Goal: Find contact information: Find contact information

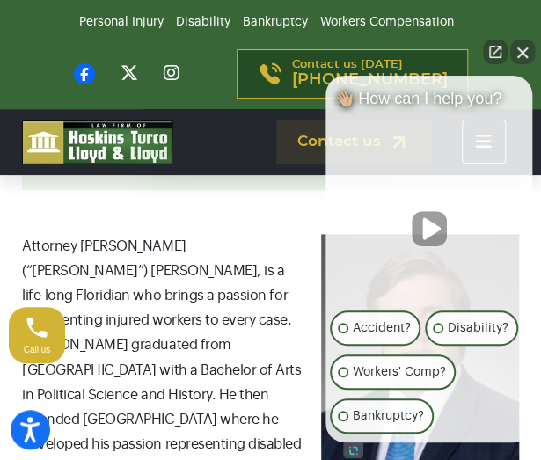
scroll to position [441, 0]
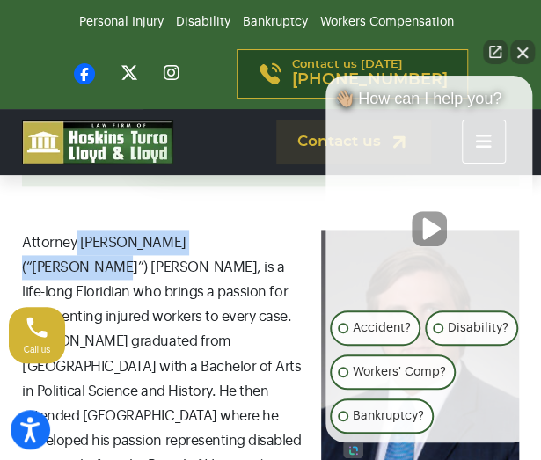
drag, startPoint x: 76, startPoint y: 240, endPoint x: 222, endPoint y: 243, distance: 145.1
click at [222, 243] on p "Attorney [PERSON_NAME] (“[PERSON_NAME]”) [PERSON_NAME], is a life-long Floridia…" at bounding box center [270, 427] width 497 height 394
copy p "[PERSON_NAME] (“[PERSON_NAME]”) [PERSON_NAME]"
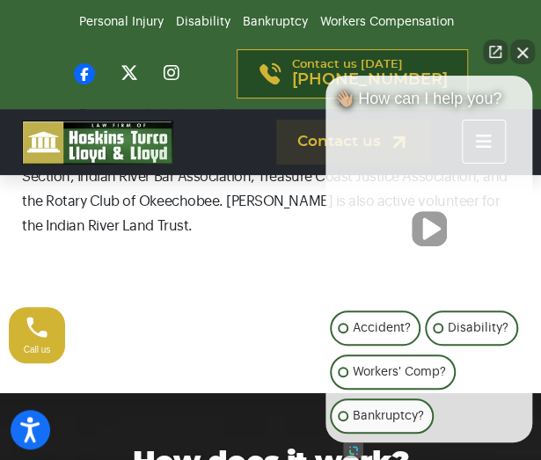
scroll to position [1247, 0]
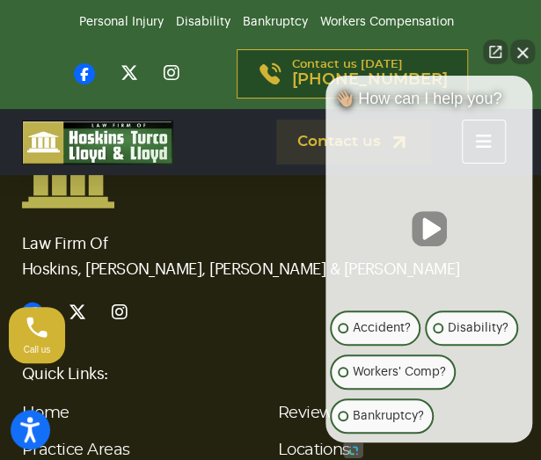
scroll to position [5802, 0]
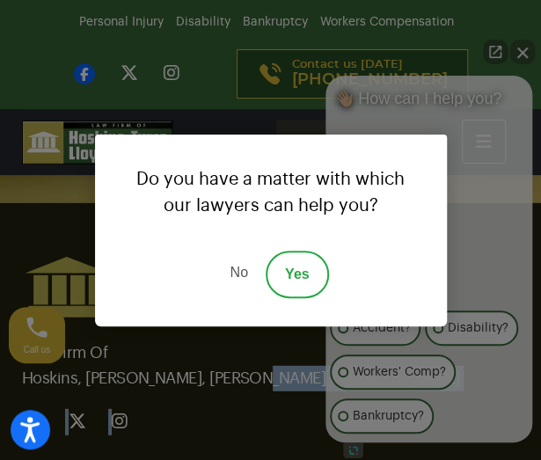
drag, startPoint x: 237, startPoint y: 251, endPoint x: 23, endPoint y: 228, distance: 215.7
click at [232, 273] on link "No" at bounding box center [238, 274] width 53 height 47
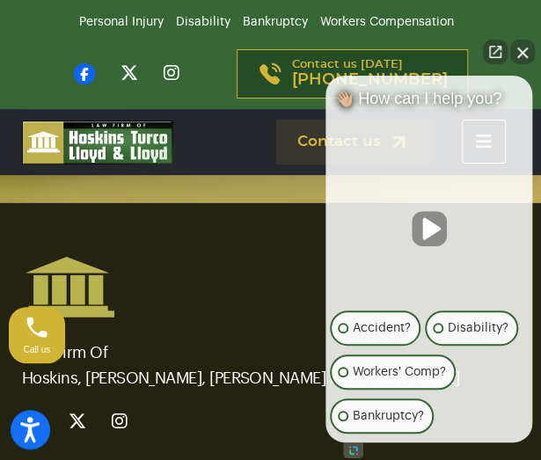
click at [33, 318] on p "Law Firm Of Hoskins, [PERSON_NAME], [PERSON_NAME] & [PERSON_NAME]" at bounding box center [270, 354] width 497 height 73
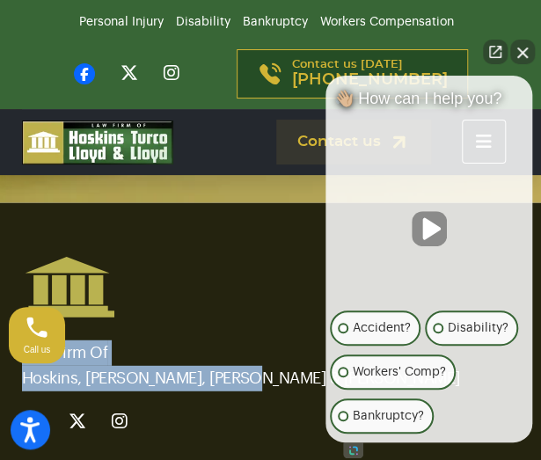
drag, startPoint x: 23, startPoint y: 223, endPoint x: 241, endPoint y: 252, distance: 219.9
click at [241, 318] on p "Law Firm Of Hoskins, [PERSON_NAME], [PERSON_NAME] & [PERSON_NAME]" at bounding box center [270, 354] width 497 height 73
copy p "Law Firm Of Hoskins, [PERSON_NAME], [PERSON_NAME] & [PERSON_NAME]"
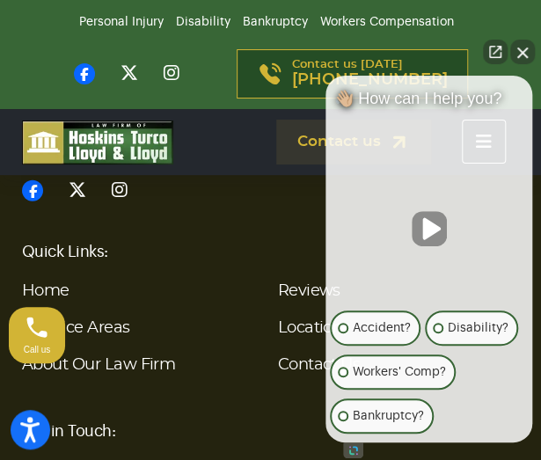
scroll to position [5898, 0]
